Goal: Task Accomplishment & Management: Complete application form

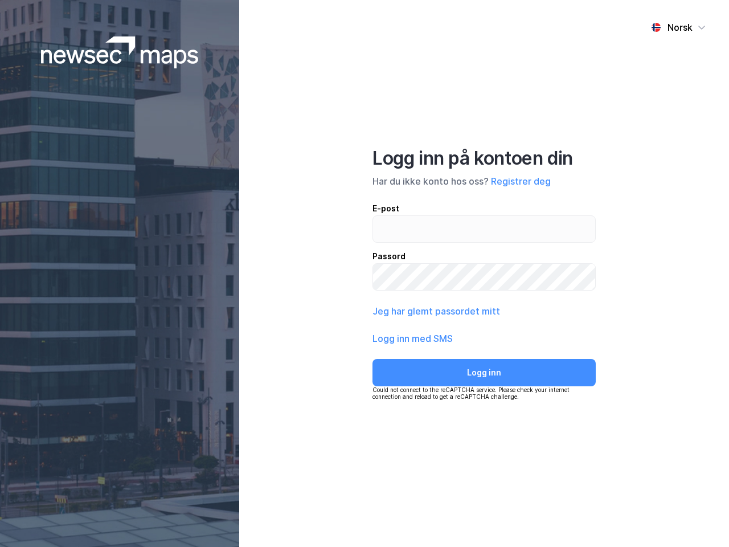
click at [365, 273] on div "Norsk Logg inn på kontoen din Har du ikke konto hos oss? Registrer deg E-post P…" at bounding box center [484, 273] width 490 height 547
click at [120, 52] on img at bounding box center [120, 52] width 158 height 32
click at [678, 27] on div "Norsk" at bounding box center [679, 28] width 25 height 14
click at [521, 181] on button "Registrer deg" at bounding box center [521, 181] width 60 height 14
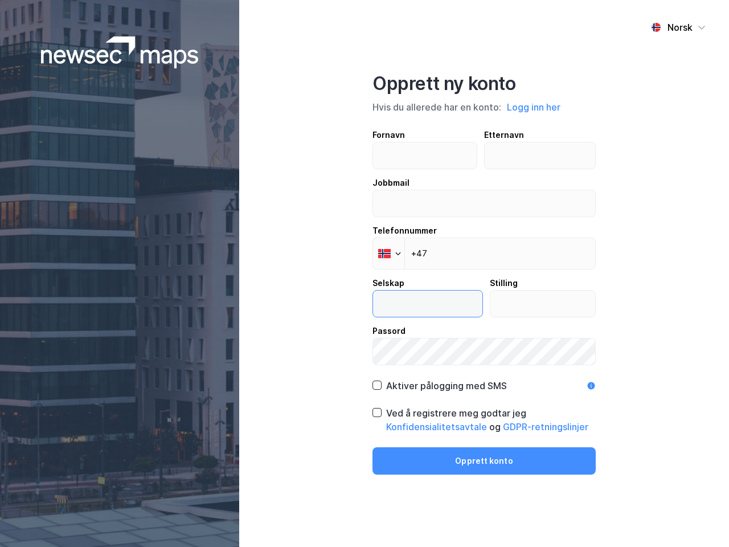
click at [435, 311] on input "text" at bounding box center [427, 303] width 109 height 26
click at [413, 338] on label "Passord" at bounding box center [483, 344] width 223 height 41
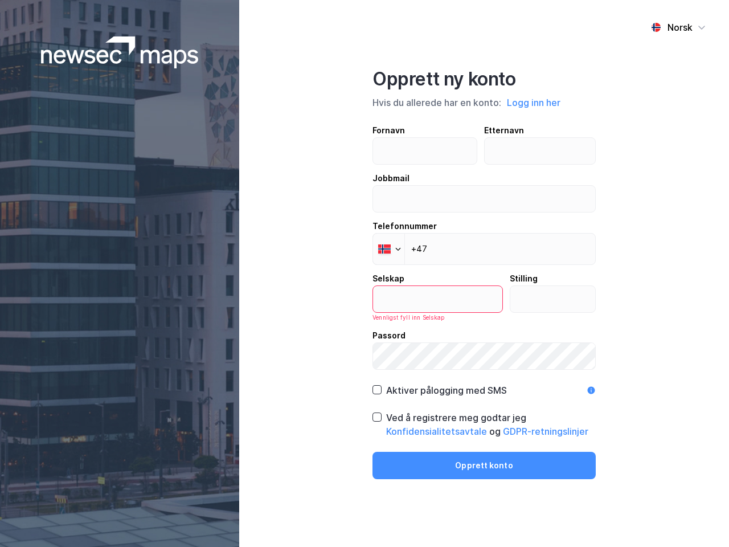
click at [484, 372] on div "Opprett ny konto Hvis du allerede har en konto: Logg inn her Fornavn Etternavn …" at bounding box center [483, 273] width 223 height 411
